Goal: Register for event/course

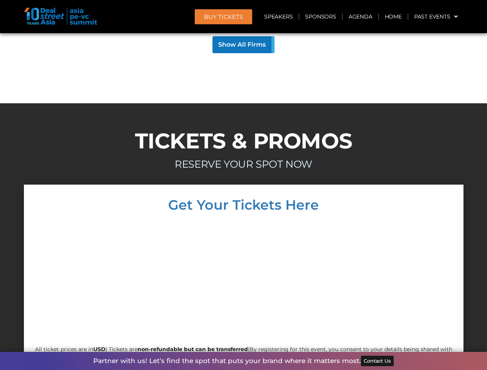
scroll to position [6855, 0]
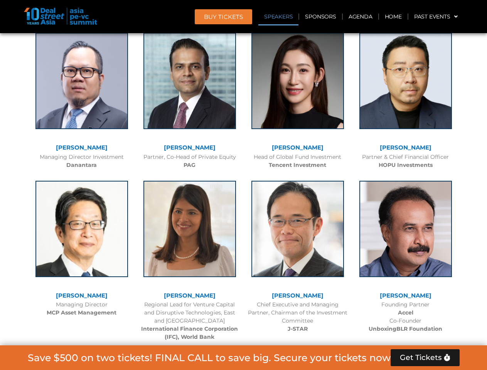
scroll to position [870, 0]
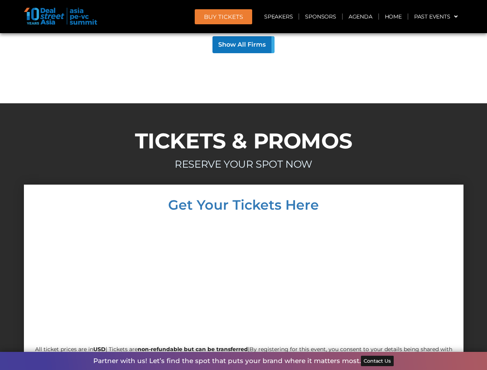
scroll to position [6855, 0]
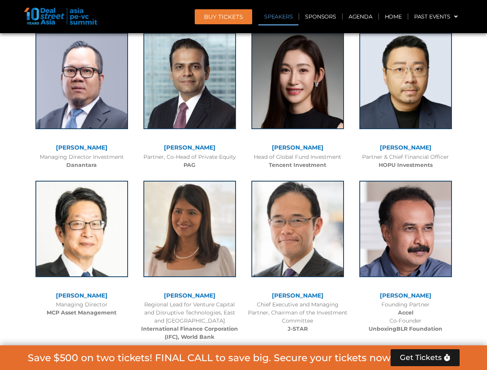
scroll to position [870, 0]
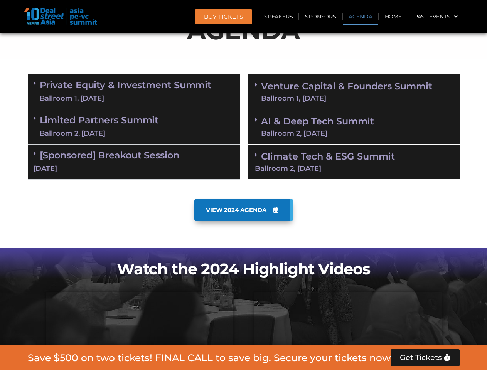
scroll to position [436, 0]
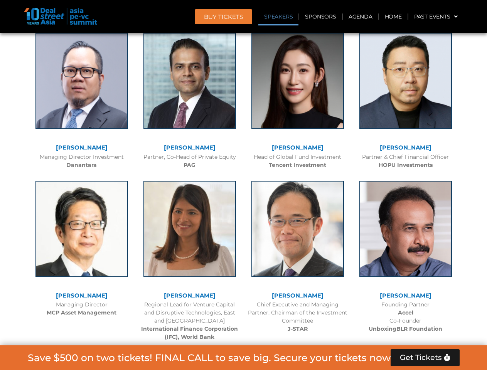
scroll to position [870, 0]
